Goal: Transaction & Acquisition: Purchase product/service

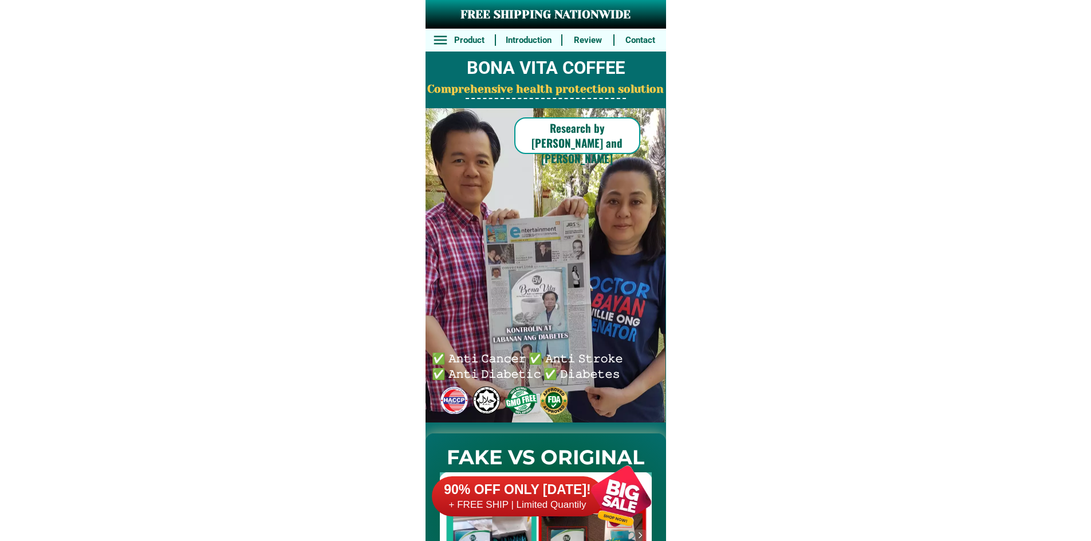
click at [611, 485] on div at bounding box center [621, 496] width 90 height 90
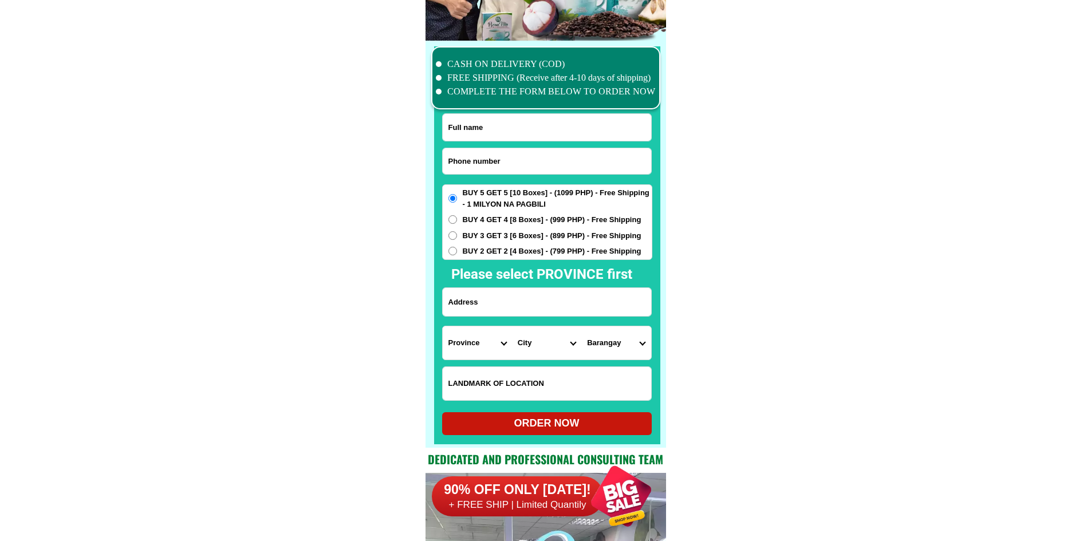
scroll to position [8906, 0]
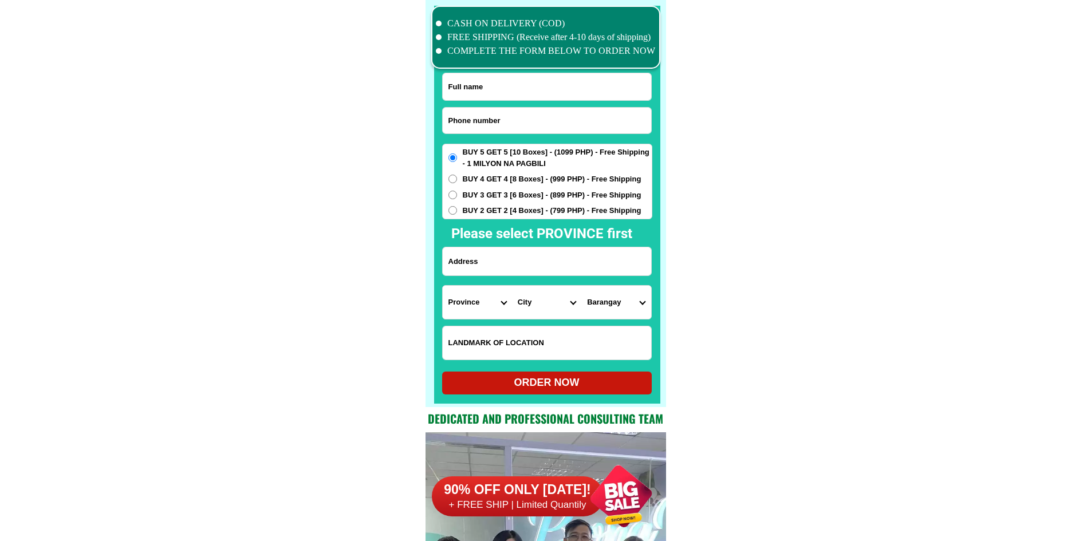
drag, startPoint x: 494, startPoint y: 125, endPoint x: 486, endPoint y: 120, distance: 9.1
click at [494, 125] on input "Input phone_number" at bounding box center [547, 121] width 209 height 26
paste input "09608949246"
type input "09608949246"
drag, startPoint x: 500, startPoint y: 92, endPoint x: 480, endPoint y: 73, distance: 27.6
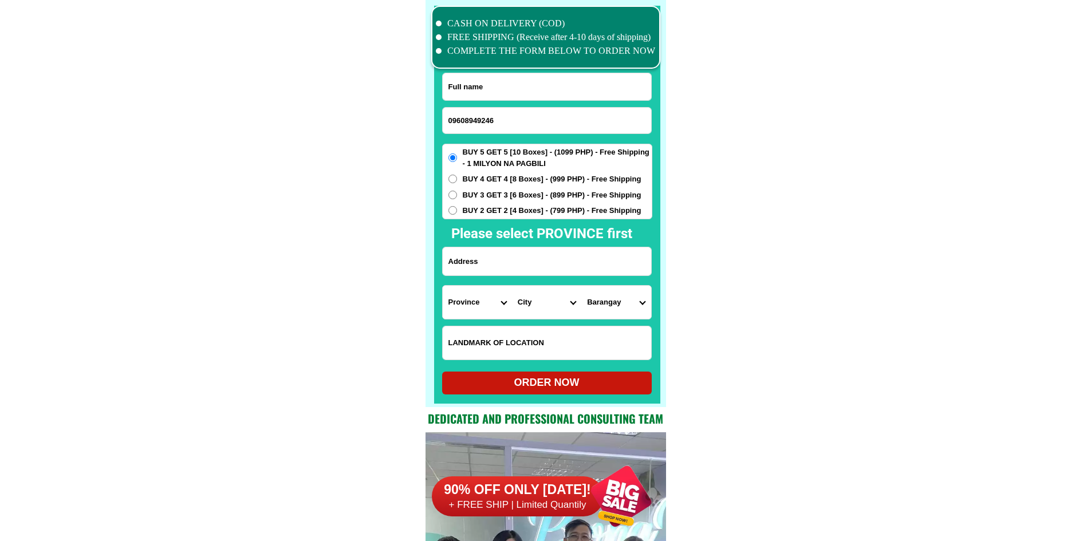
click at [500, 92] on input "Input full_name" at bounding box center [547, 86] width 209 height 27
paste input "Dolor De Vera"
type input "Dolor De Vera"
click at [497, 251] on input "Input address" at bounding box center [547, 261] width 209 height 28
paste input "[PERSON_NAME] St. [GEOGRAPHIC_DATA] . Bulacan Detelcom"
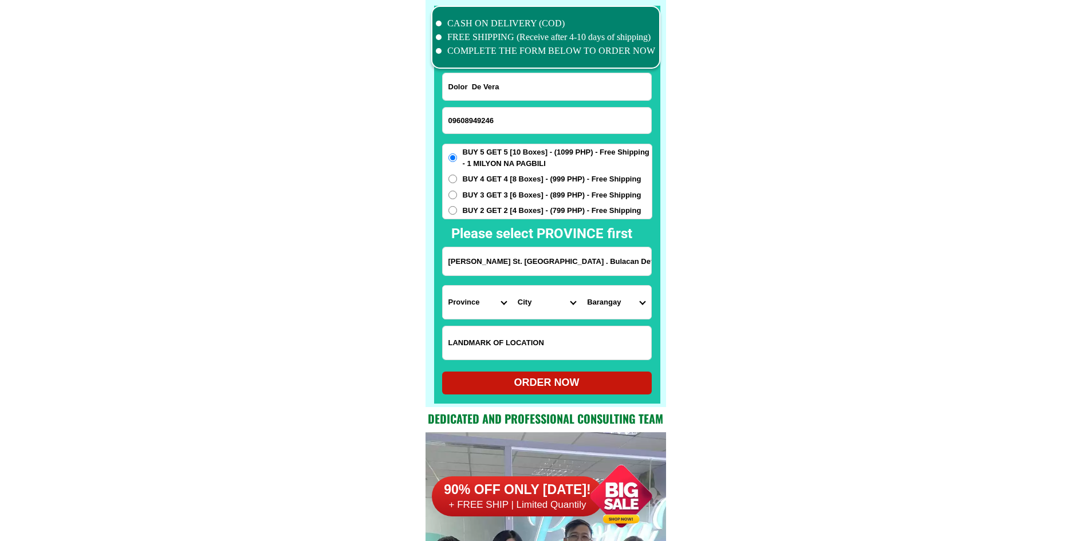
type input "[PERSON_NAME] St. [GEOGRAPHIC_DATA] . Bulacan Detelcom"
click at [510, 204] on div "BUY 5 GET 5 [10 Boxes] - (1099 PHP) - Free Shipping - 1 MILYON NA PAGBILI BUY 4…" at bounding box center [547, 182] width 210 height 76
click at [503, 199] on span "BUY 3 GET 3 [6 Boxes] - (899 PHP) - Free Shipping" at bounding box center [552, 195] width 179 height 11
click at [457, 199] on input "BUY 3 GET 3 [6 Boxes] - (899 PHP) - Free Shipping" at bounding box center [453, 195] width 9 height 9
radio input "true"
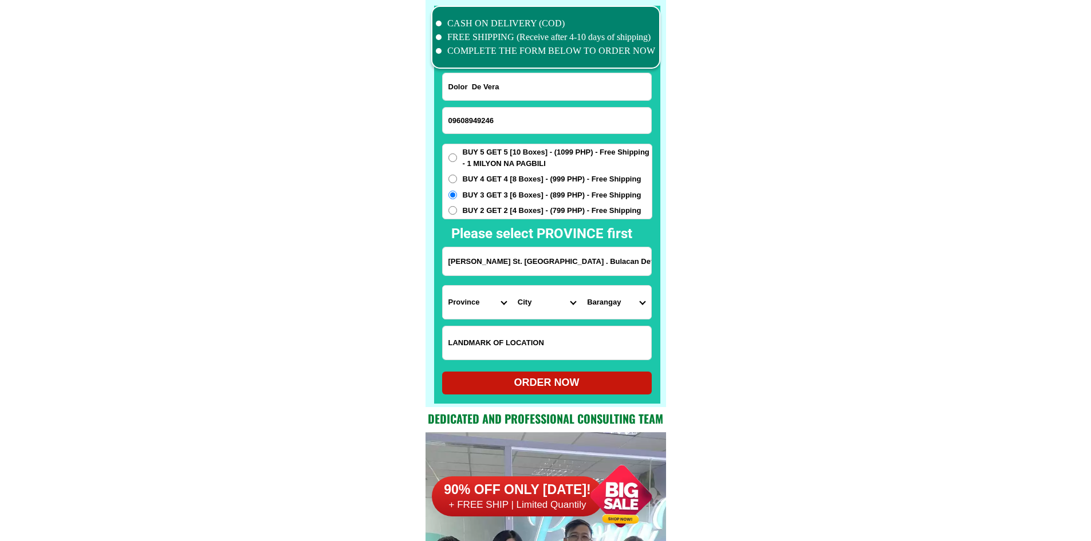
click at [503, 210] on span "BUY 2 GET 2 [4 Boxes] - (799 PHP) - Free Shipping" at bounding box center [552, 210] width 179 height 11
click at [457, 210] on input "BUY 2 GET 2 [4 Boxes] - (799 PHP) - Free Shipping" at bounding box center [453, 210] width 9 height 9
radio input "true"
drag, startPoint x: 530, startPoint y: 273, endPoint x: 783, endPoint y: 291, distance: 253.9
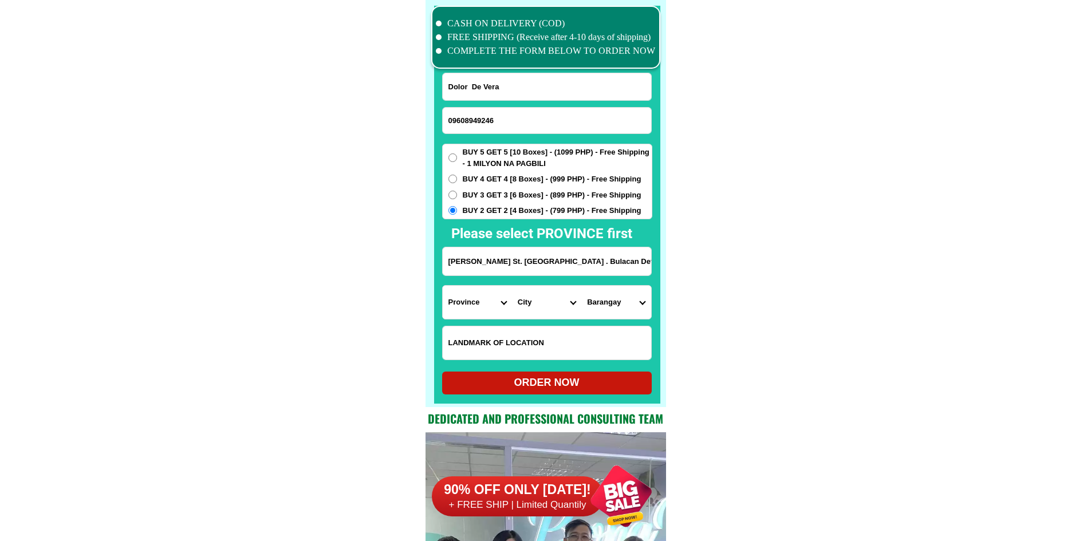
click at [467, 306] on select "Province [GEOGRAPHIC_DATA] [GEOGRAPHIC_DATA][PERSON_NAME][GEOGRAPHIC_DATA][GEOG…" at bounding box center [477, 302] width 69 height 33
select select "63_761"
click at [443, 286] on select "Province [GEOGRAPHIC_DATA] [GEOGRAPHIC_DATA][PERSON_NAME][GEOGRAPHIC_DATA][GEOG…" at bounding box center [477, 302] width 69 height 33
click at [534, 308] on select "City [PERSON_NAME][GEOGRAPHIC_DATA] [GEOGRAPHIC_DATA] [GEOGRAPHIC_DATA] [GEOGRA…" at bounding box center [546, 302] width 69 height 33
select select "63_7612269"
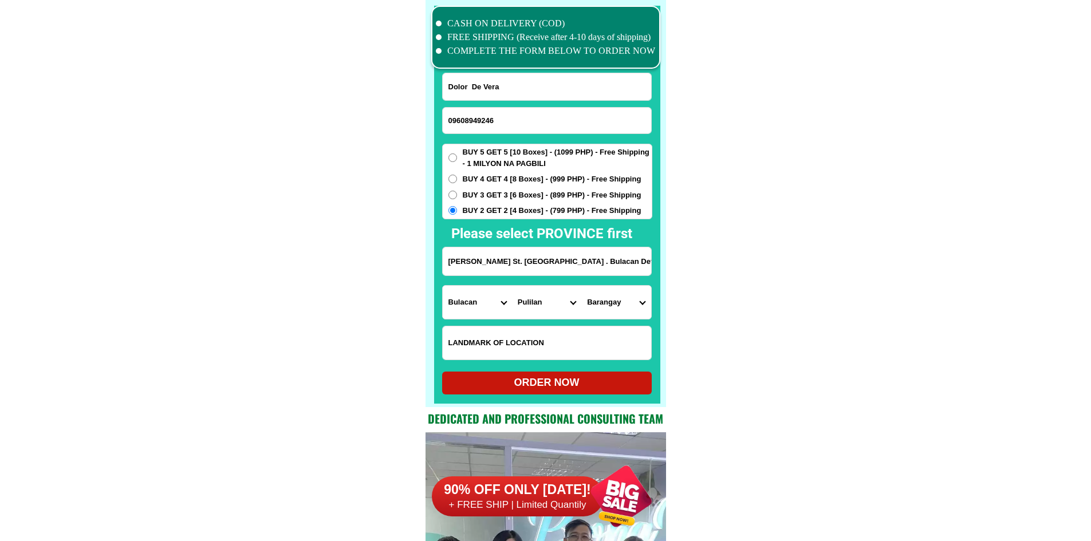
click at [634, 308] on select "Barangay Balatong a [GEOGRAPHIC_DATA] i [GEOGRAPHIC_DATA]-a Dampol ii-[PERSON_N…" at bounding box center [615, 302] width 69 height 33
select select "63_76122693646"
click at [593, 386] on div "ORDER NOW" at bounding box center [547, 382] width 210 height 15
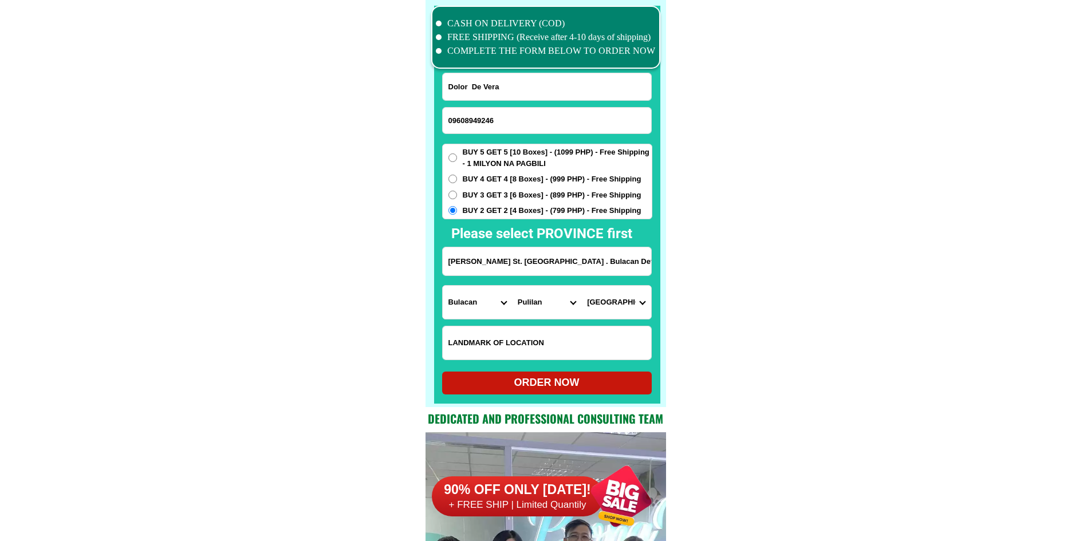
radio input "true"
click at [504, 113] on input "09608949246" at bounding box center [547, 121] width 209 height 26
paste input "09972359996"
type input "09972359996"
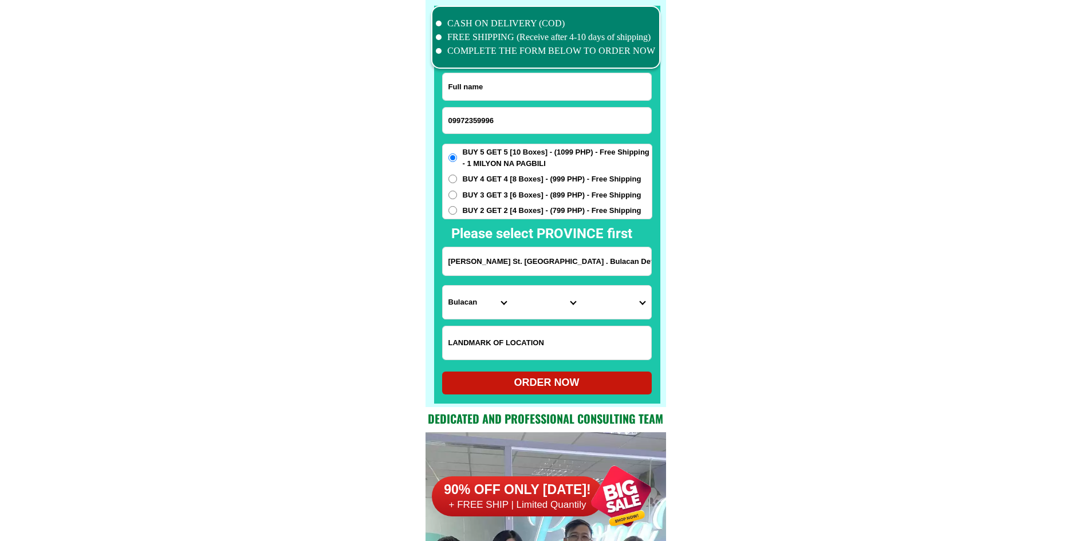
click at [521, 85] on input "Input full_name" at bounding box center [547, 86] width 209 height 27
paste input "[PERSON_NAME]"
type input "[PERSON_NAME]"
click at [555, 265] on input "Input address" at bounding box center [547, 261] width 209 height 28
paste input "P3 LANDING BALIANGAO [GEOGRAPHIC_DATA]"
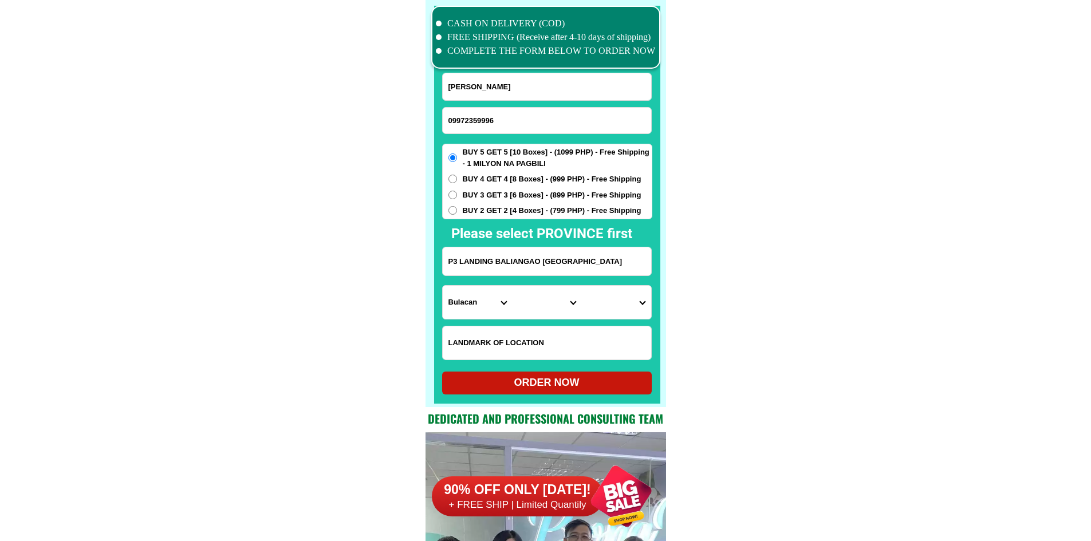
type input "P3 LANDING BALIANGAO [GEOGRAPHIC_DATA]"
drag, startPoint x: 435, startPoint y: 307, endPoint x: 443, endPoint y: 305, distance: 7.6
click at [438, 306] on div at bounding box center [547, 205] width 226 height 398
click at [458, 309] on select "Province [GEOGRAPHIC_DATA] [GEOGRAPHIC_DATA][PERSON_NAME][GEOGRAPHIC_DATA][GEOG…" at bounding box center [477, 302] width 69 height 33
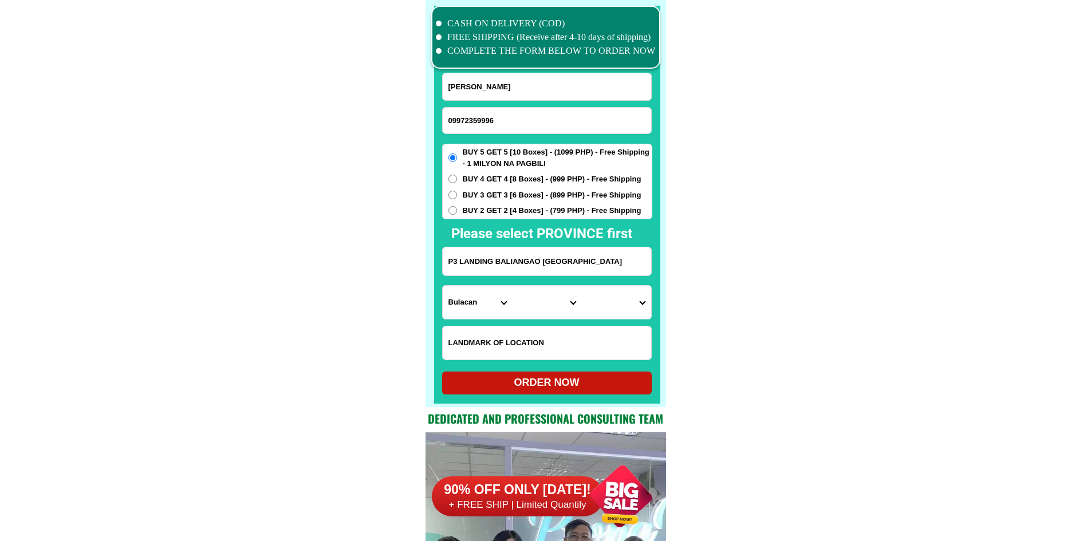
select select "63_283"
click at [443, 286] on select "Province [GEOGRAPHIC_DATA] [GEOGRAPHIC_DATA][PERSON_NAME][GEOGRAPHIC_DATA][GEOG…" at bounding box center [477, 302] width 69 height 33
click at [564, 301] on select "City [PERSON_NAME][GEOGRAPHIC_DATA][GEOGRAPHIC_DATA] [PERSON_NAME]-chiongbian […" at bounding box center [546, 302] width 69 height 33
select select "63_2831484"
click at [512, 286] on select "City [PERSON_NAME][GEOGRAPHIC_DATA][GEOGRAPHIC_DATA] [PERSON_NAME]-chiongbian […" at bounding box center [546, 302] width 69 height 33
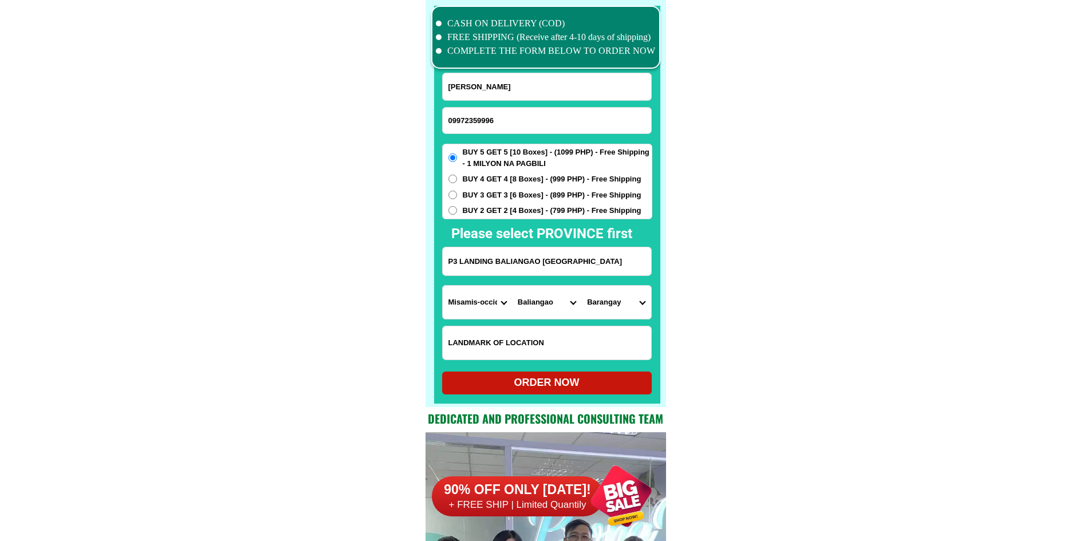
click at [610, 309] on select "Barangay [GEOGRAPHIC_DATA][PERSON_NAME] [GEOGRAPHIC_DATA] Lusot [PERSON_NAME] […" at bounding box center [615, 302] width 69 height 33
select select "63_28314849038"
drag, startPoint x: 894, startPoint y: 380, endPoint x: 885, endPoint y: 383, distance: 9.1
click at [585, 384] on div "ORDER NOW" at bounding box center [547, 382] width 210 height 15
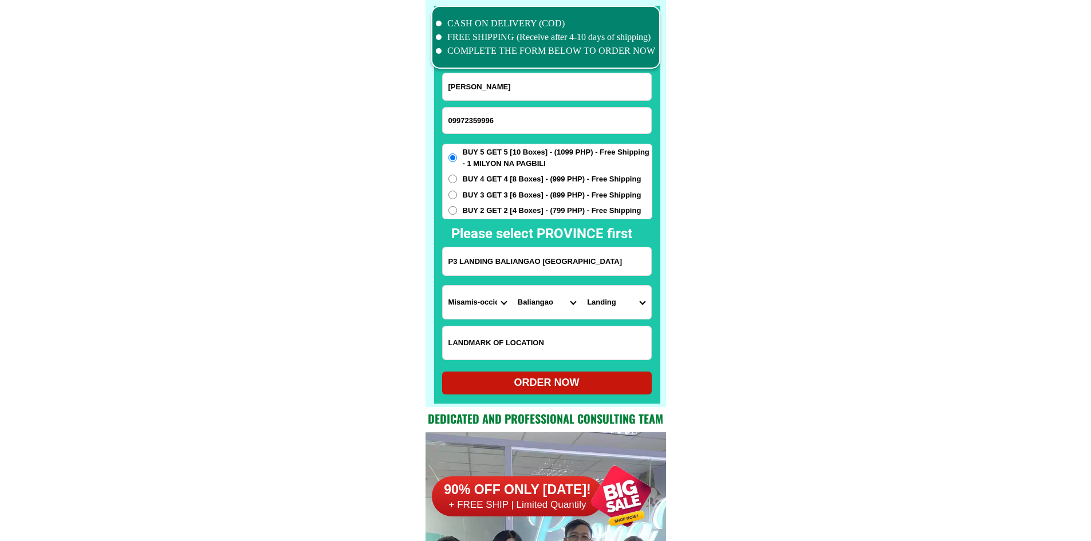
radio input "true"
